Goal: Information Seeking & Learning: Learn about a topic

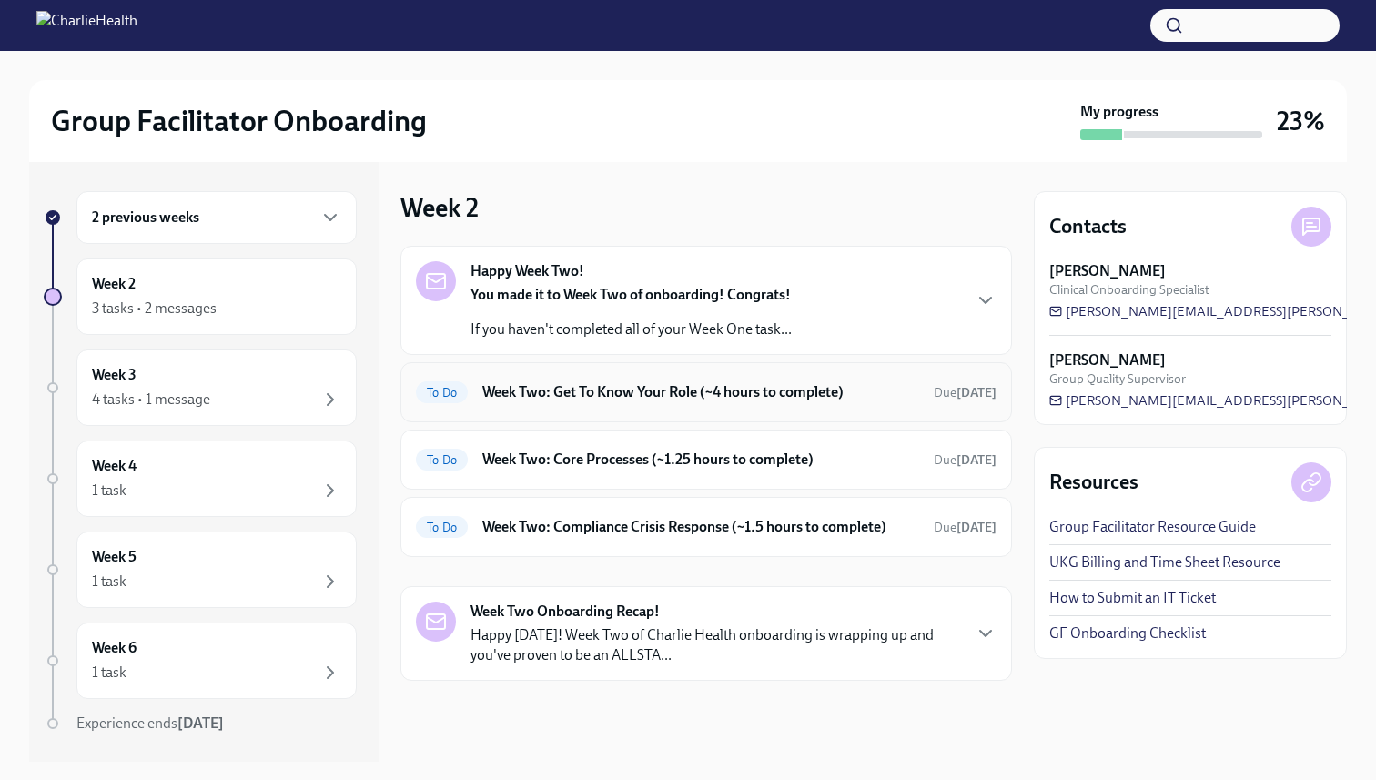
click at [776, 394] on h6 "Week Two: Get To Know Your Role (~4 hours to complete)" at bounding box center [700, 392] width 437 height 20
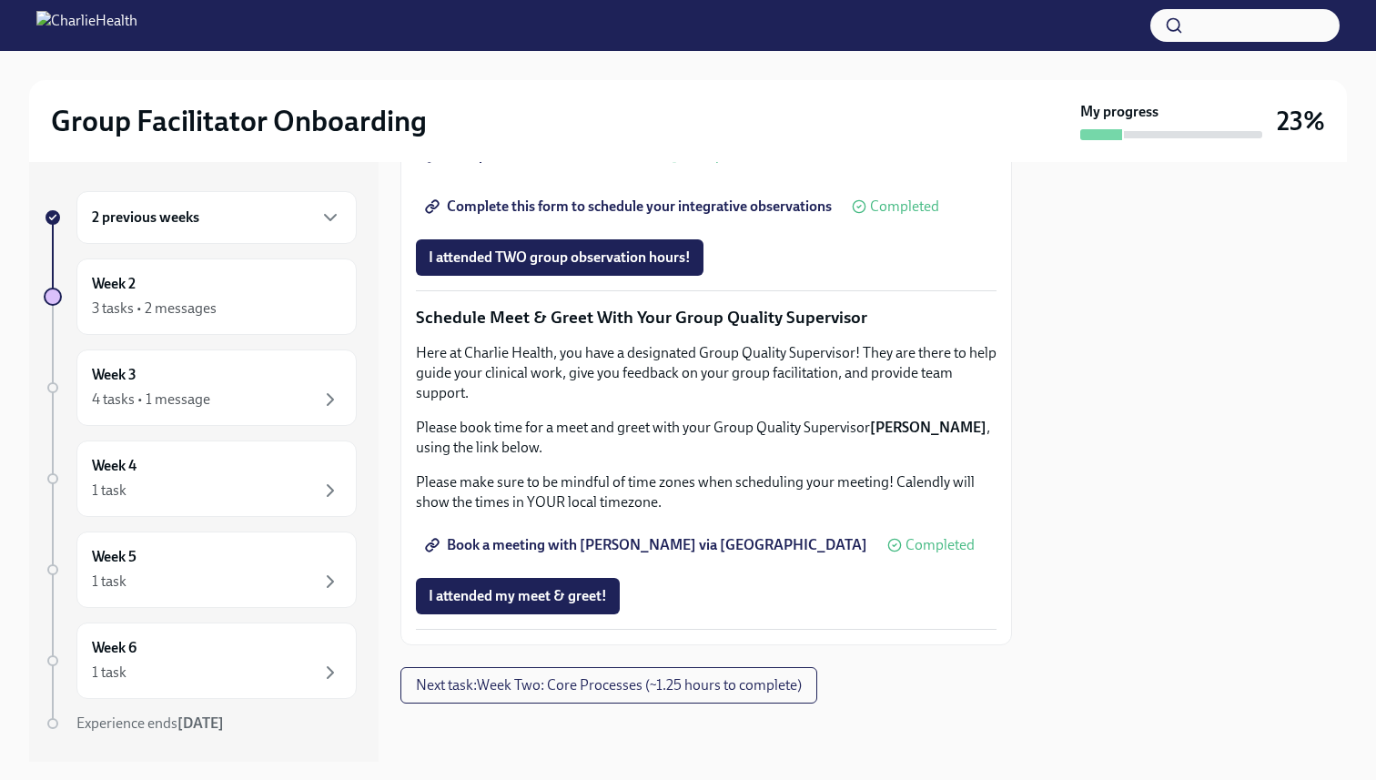
scroll to position [1700, 0]
click at [561, 601] on span "I attended my meet & greet!" at bounding box center [518, 596] width 178 height 18
click at [587, 685] on span "Next task : Week Two: Core Processes (~1.25 hours to complete)" at bounding box center [609, 685] width 386 height 18
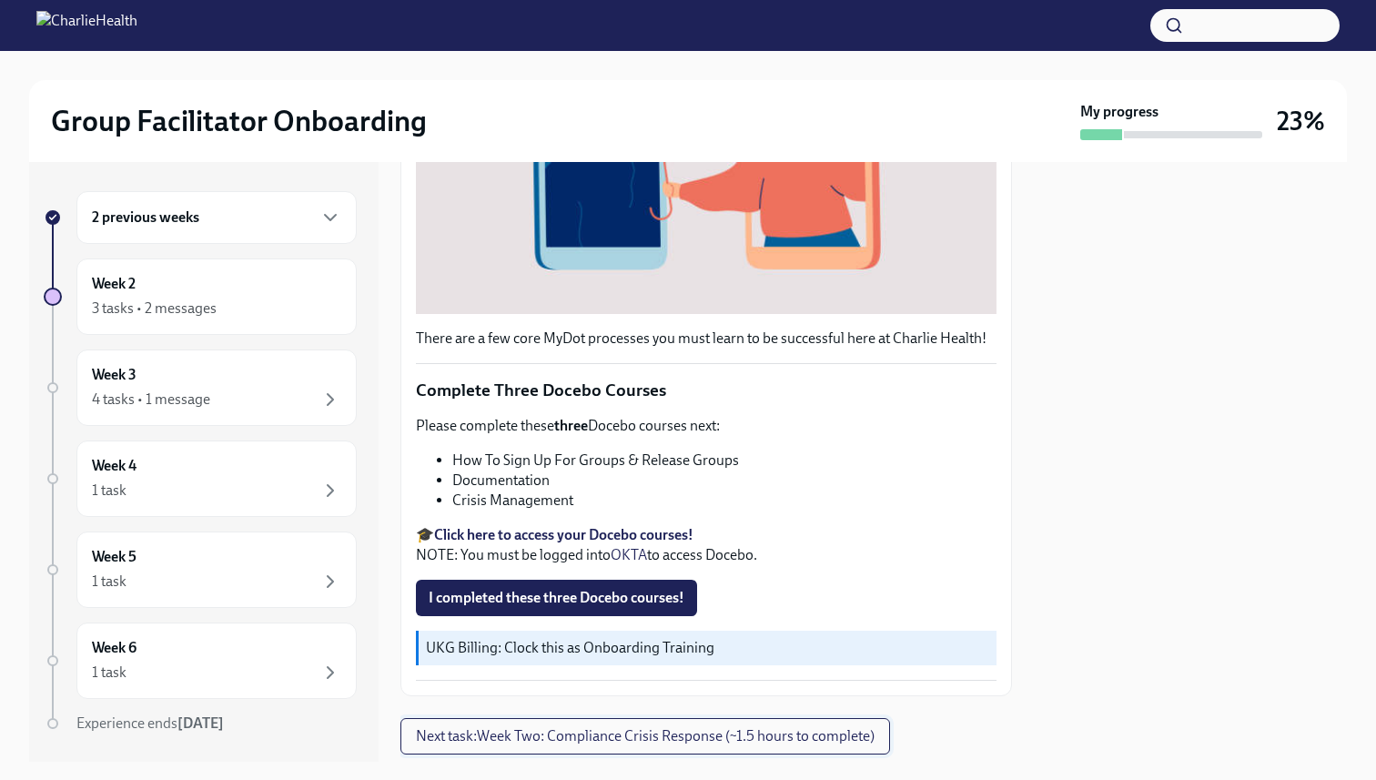
scroll to position [505, 0]
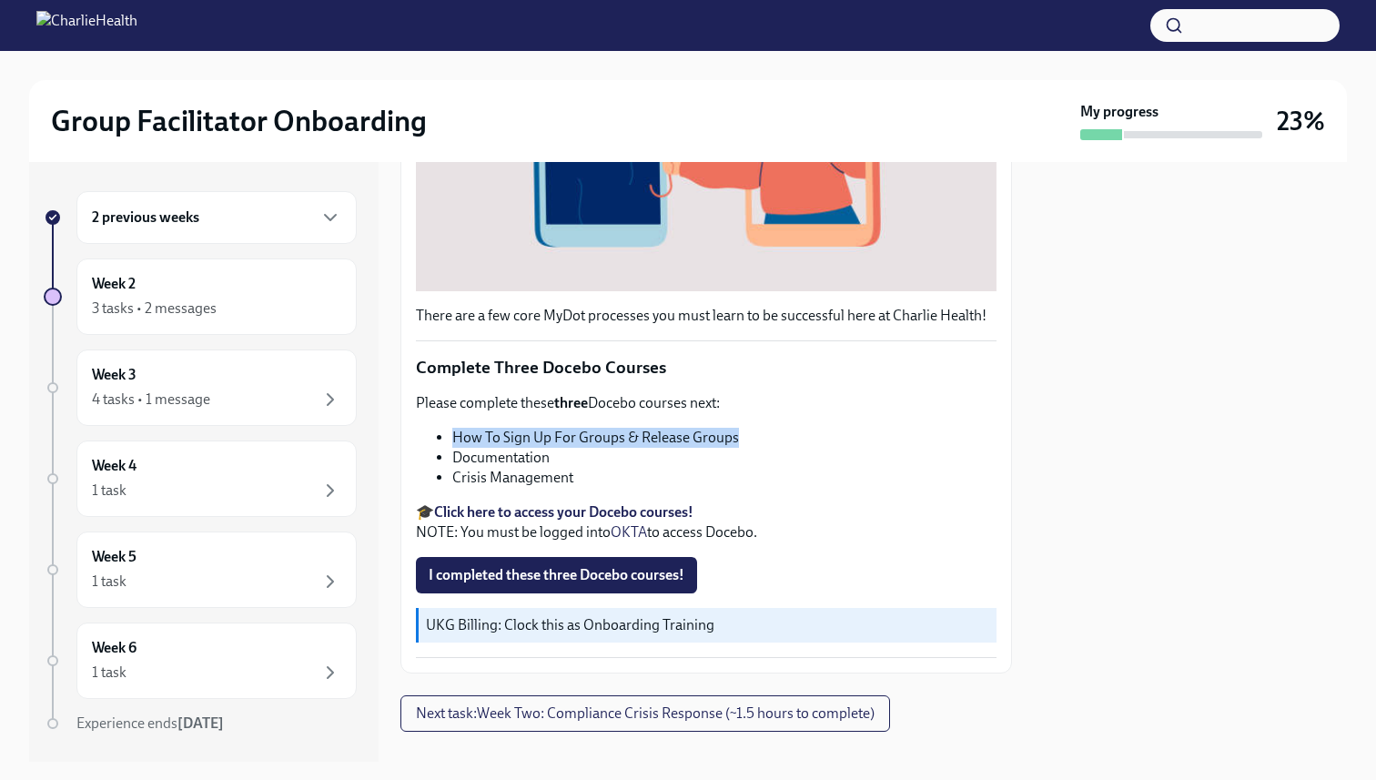
drag, startPoint x: 475, startPoint y: 440, endPoint x: 800, endPoint y: 437, distance: 325.0
click at [800, 437] on ul "How To Sign Up For Groups & Release Groups Documentation Crisis Management" at bounding box center [706, 458] width 581 height 60
copy li "How To Sign Up For Groups & Release Groups"
click at [574, 509] on strong "Click here to access your Docebo courses!" at bounding box center [563, 511] width 259 height 17
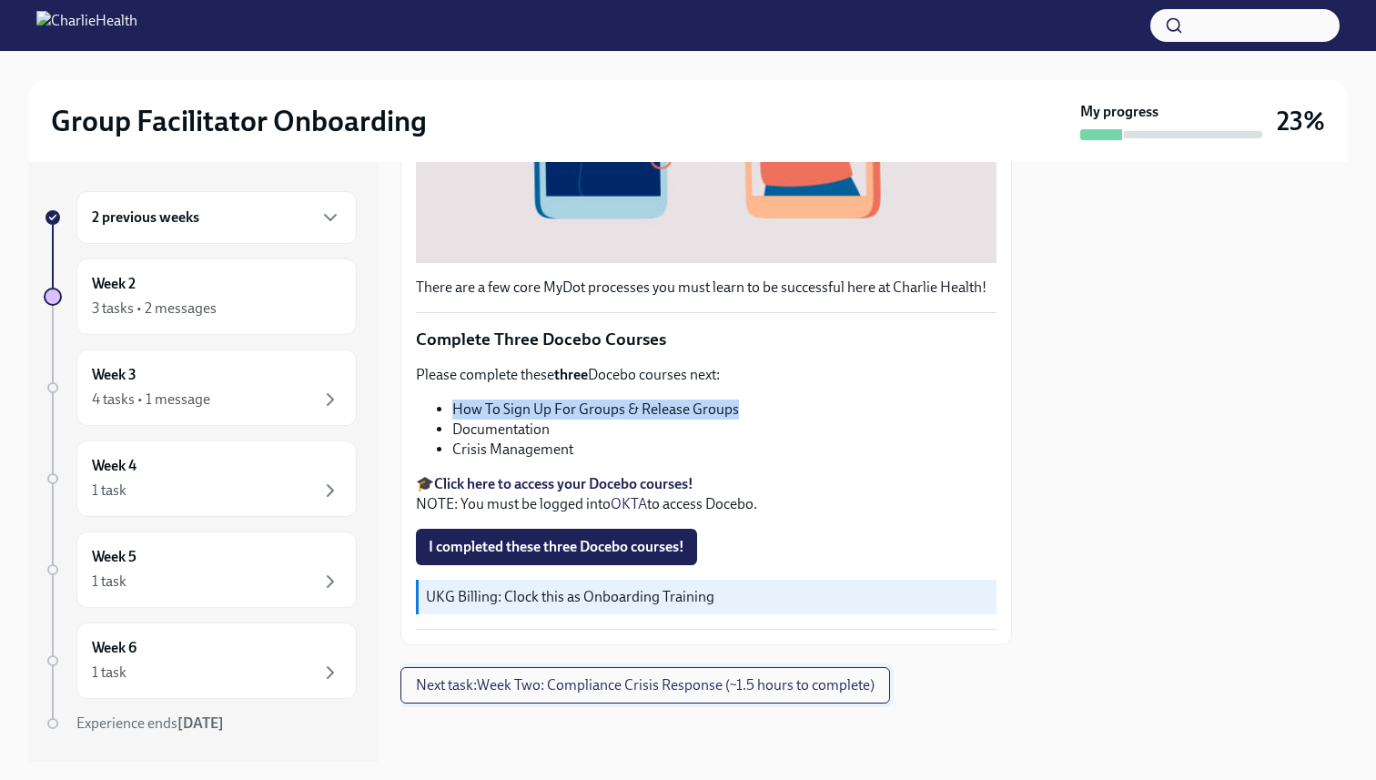
click at [635, 683] on span "Next task : Week Two: Compliance Crisis Response (~1.5 hours to complete)" at bounding box center [645, 685] width 459 height 18
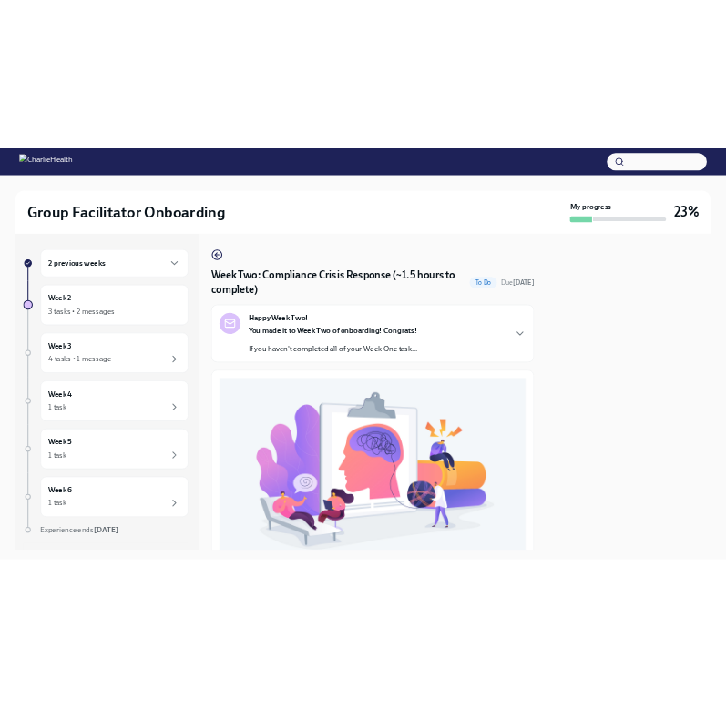
scroll to position [504, 0]
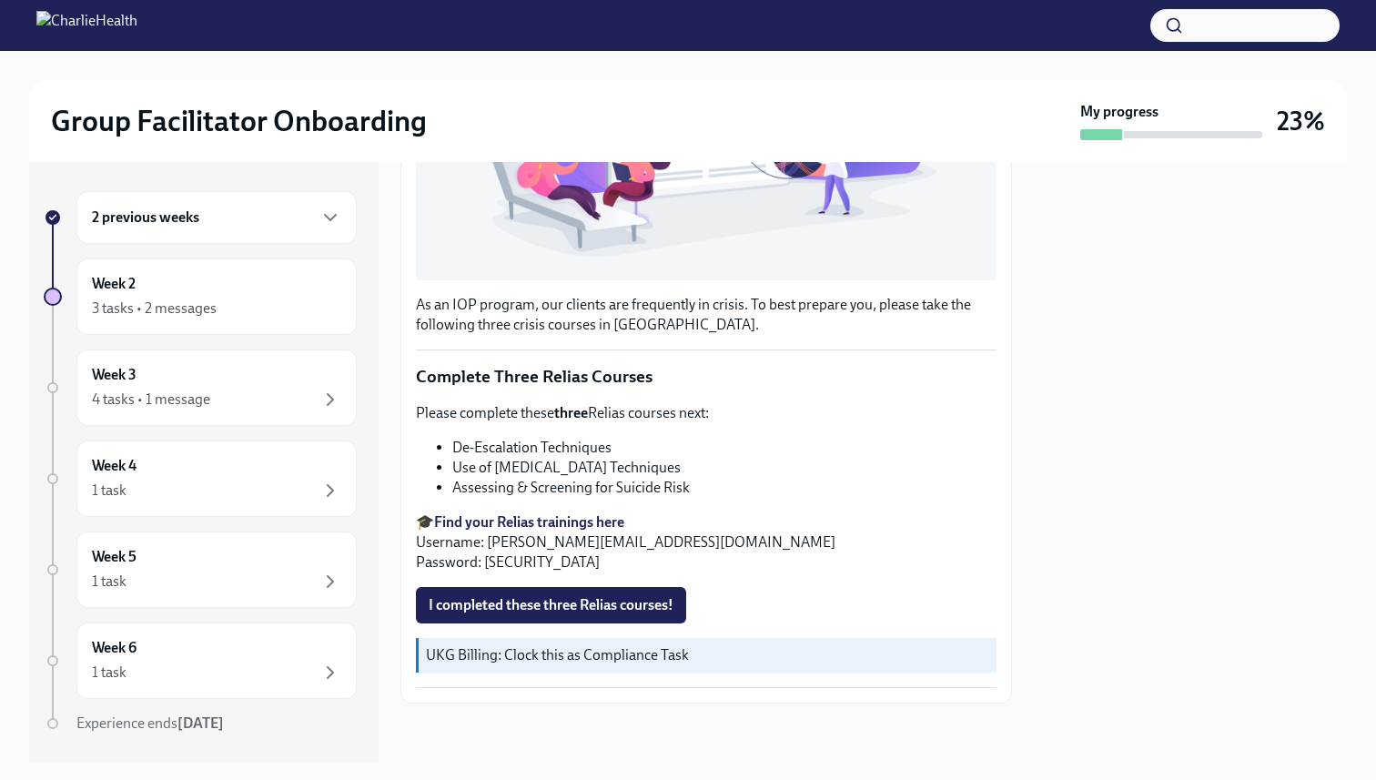
click at [482, 477] on li "Use of [MEDICAL_DATA] Techniques" at bounding box center [724, 468] width 544 height 20
drag, startPoint x: 451, startPoint y: 445, endPoint x: 642, endPoint y: 442, distance: 191.2
click at [642, 442] on ul "De-Escalation Techniques Use of [MEDICAL_DATA] Techniques Assessing & Screening…" at bounding box center [706, 468] width 581 height 60
copy li "De-Escalation Techniques"
click at [586, 522] on strong "Find your Relias trainings here" at bounding box center [529, 521] width 190 height 17
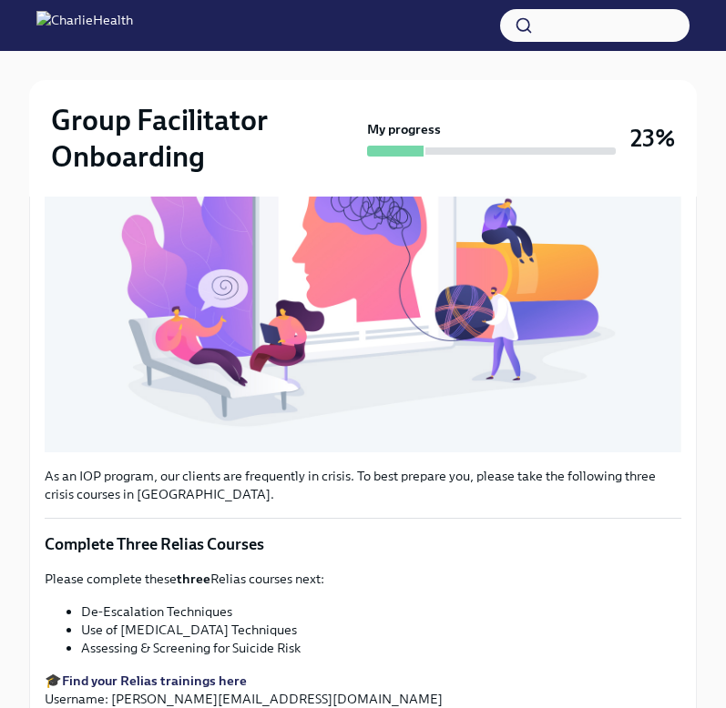
scroll to position [720, 0]
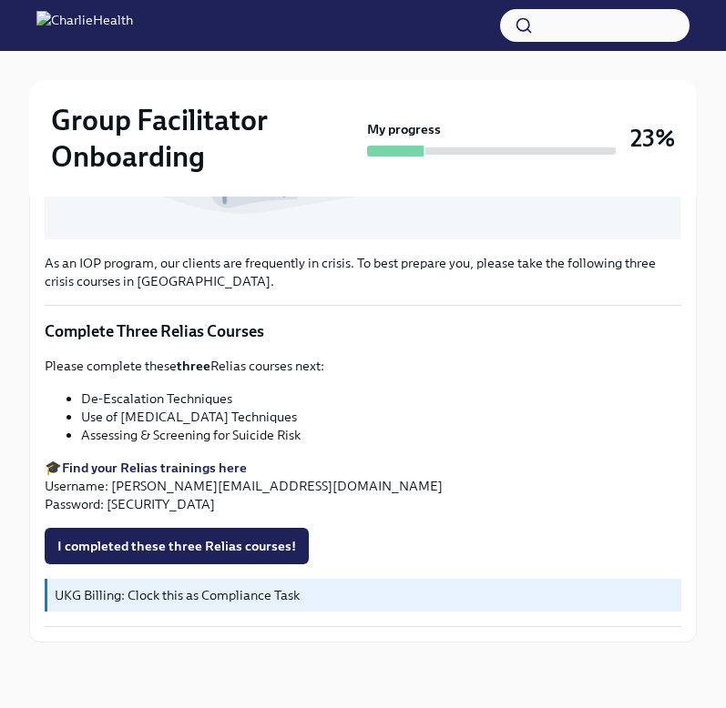
drag, startPoint x: 109, startPoint y: 418, endPoint x: 326, endPoint y: 415, distance: 216.7
click at [326, 415] on li "Use of [MEDICAL_DATA] Techniques" at bounding box center [381, 417] width 600 height 18
copy li "Use of [MEDICAL_DATA] Techniques"
click at [241, 487] on p "🎓 Find your Relias trainings here Username: [PERSON_NAME][EMAIL_ADDRESS][DOMAIN…" at bounding box center [363, 486] width 636 height 55
click at [208, 460] on strong "Find your Relias trainings here" at bounding box center [154, 468] width 185 height 16
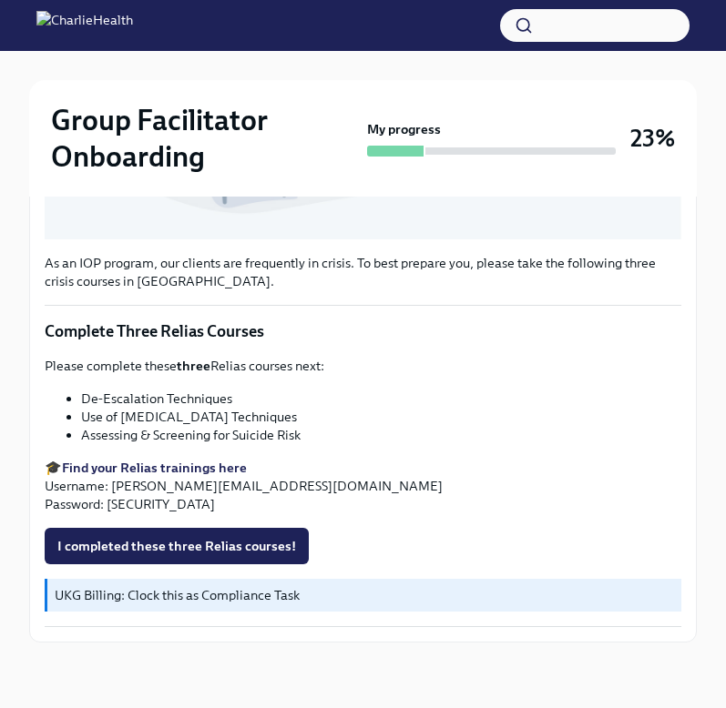
click at [208, 432] on li "Assessing & Screening for Suicide Risk" at bounding box center [381, 435] width 600 height 18
copy div "Assessing & Screening for Suicide Risk"
click at [269, 439] on li "Assessing & Screening for Suicide Risk" at bounding box center [381, 435] width 600 height 18
